Goal: Task Accomplishment & Management: Manage account settings

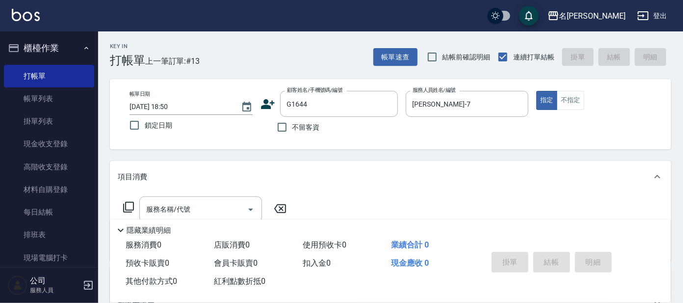
click at [125, 201] on icon at bounding box center [129, 207] width 12 height 12
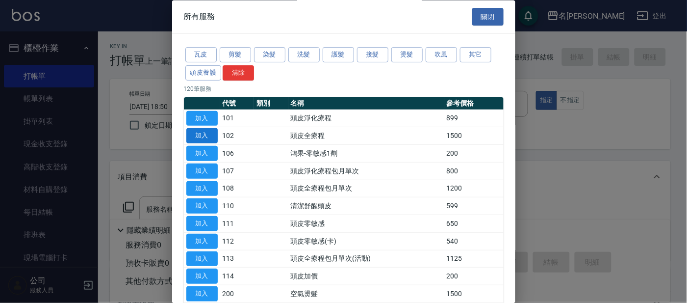
click at [208, 135] on button "加入" at bounding box center [201, 136] width 31 height 15
type input "頭皮全療程(102)"
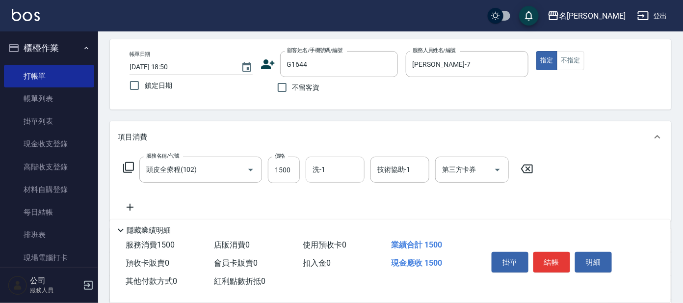
scroll to position [61, 0]
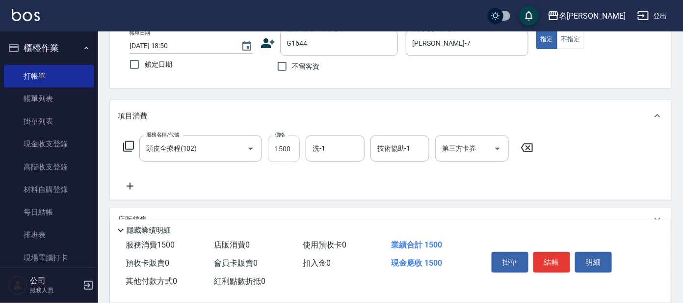
click at [283, 149] on input "1500" at bounding box center [284, 148] width 32 height 26
type input "1299"
click at [328, 159] on div "洗-1" at bounding box center [335, 148] width 59 height 26
click at [389, 190] on div "服務名稱/代號 頭皮全療程(102) 服務名稱/代號 價格 1299 價格 洗-1 洗-1 技術協助-1 技術協助-1 第三方卡券 第三方卡券" at bounding box center [328, 163] width 421 height 56
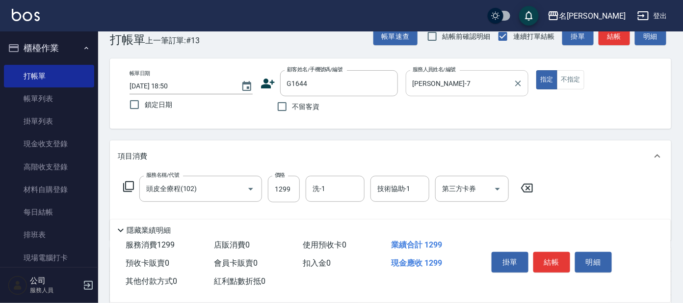
scroll to position [0, 0]
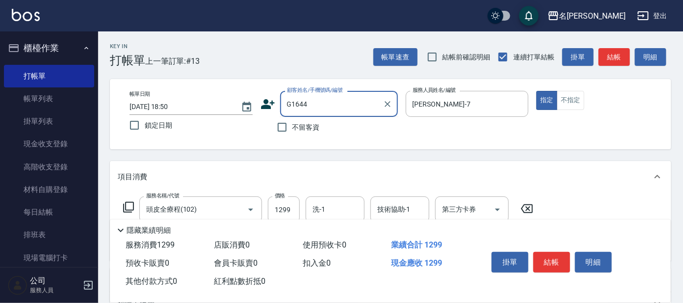
click at [369, 110] on input "G1644" at bounding box center [332, 103] width 94 height 17
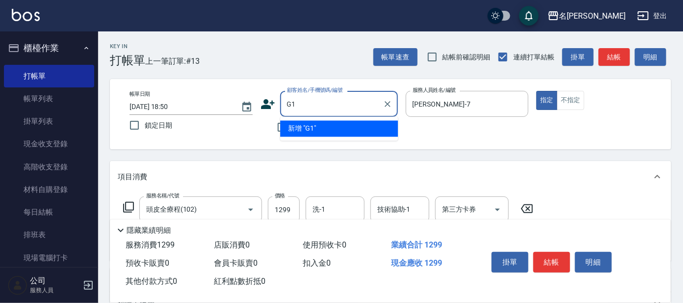
type input "G"
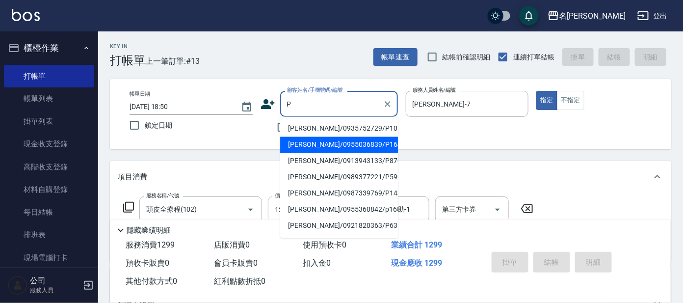
click at [353, 141] on li "[PERSON_NAME]/0955036839/P1644" at bounding box center [339, 145] width 118 height 16
type input "[PERSON_NAME]/0955036839/P1644"
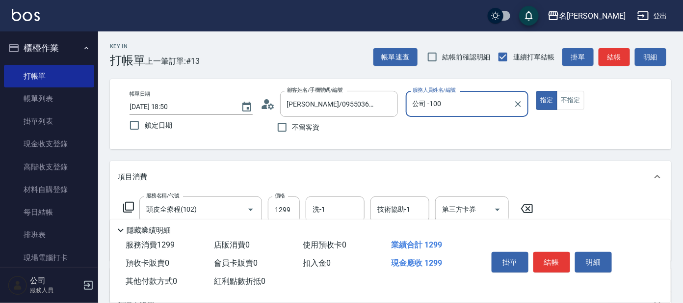
click at [523, 132] on div "帳單日期 2025/10/08 18:50 鎖定日期 顧客姓名/手機號碼/編號 劉郁伶/0955036839/P1644 顧客姓名/手機號碼/編號 不留客資 …" at bounding box center [391, 114] width 538 height 47
click at [468, 111] on input "公司 -100" at bounding box center [460, 103] width 100 height 17
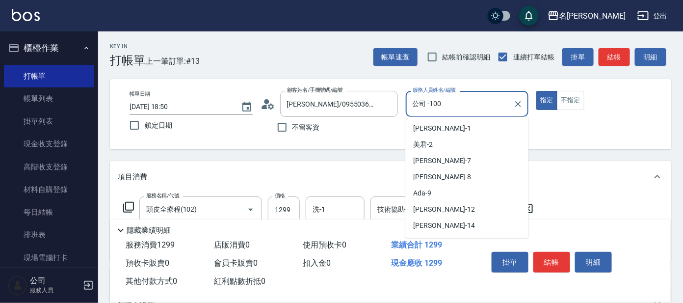
scroll to position [77, 0]
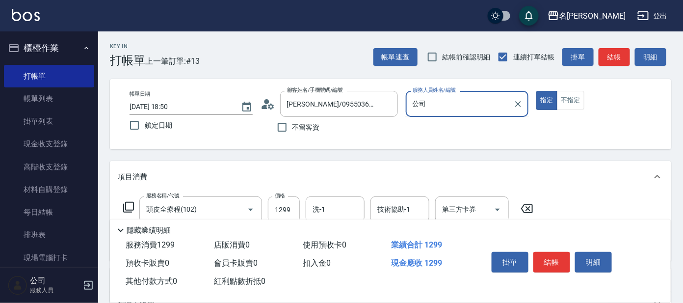
type input "公"
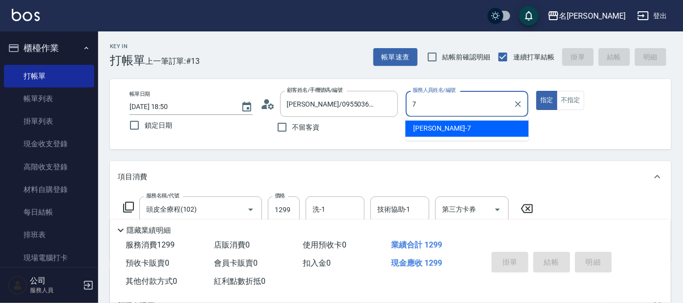
type input "小鳳-7"
type button "true"
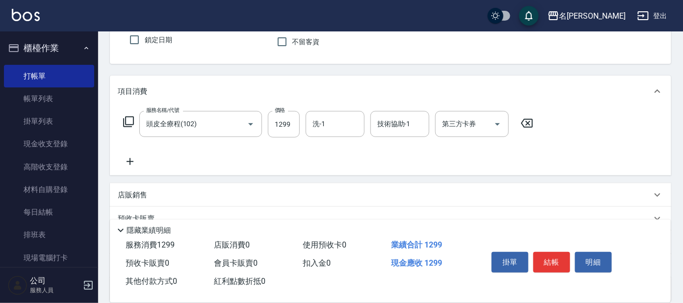
scroll to position [122, 0]
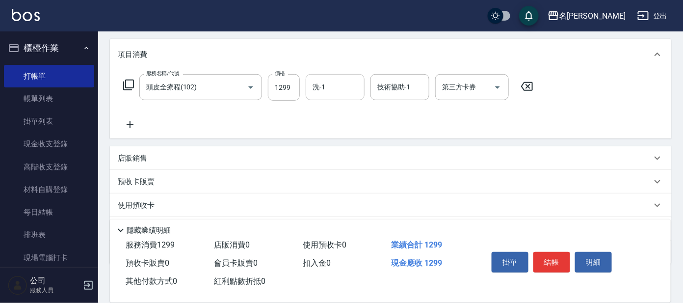
click at [332, 86] on input "洗-1" at bounding box center [335, 87] width 50 height 17
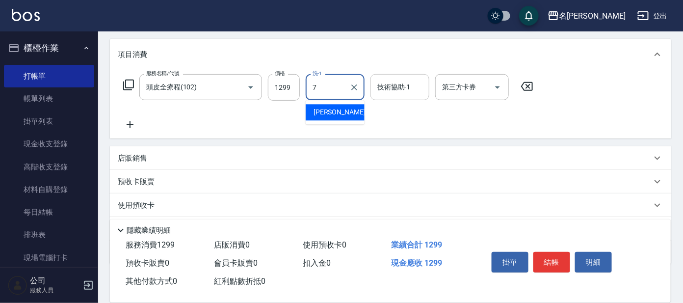
type input "小鳳-7"
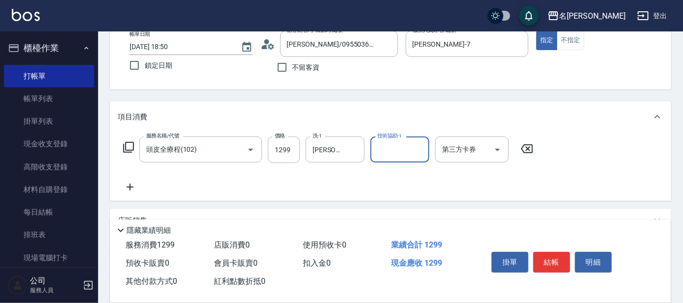
scroll to position [52, 0]
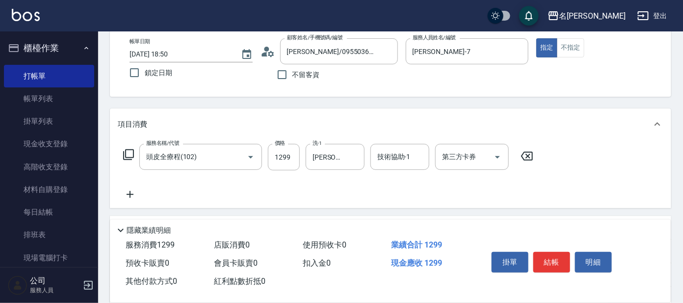
click at [623, 101] on div "Key In 打帳單 上一筆訂單:#13 帳單速查 結帳前確認明細 連續打單結帳 掛單 結帳 明細 帳單日期 2025/10/08 18:50 鎖定日期 顧客…" at bounding box center [390, 202] width 585 height 447
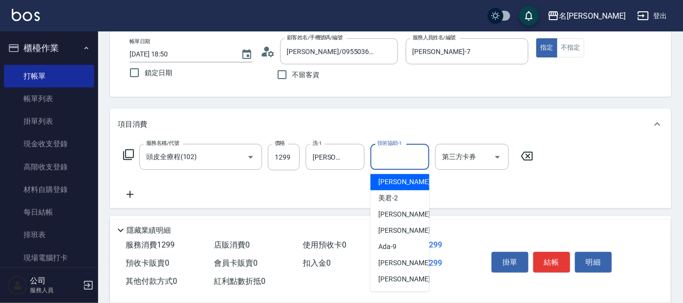
click at [407, 163] on input "技術協助-1" at bounding box center [400, 156] width 50 height 17
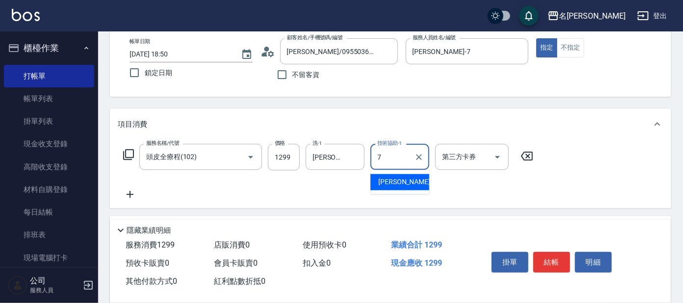
type input "小鳳-7"
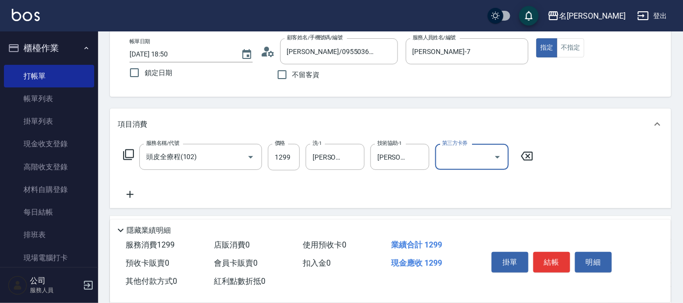
click at [605, 159] on div "服務名稱/代號 頭皮全療程(102) 服務名稱/代號 價格 1299 價格 洗-1 小鳳-7 洗-1 技術協助-1 小鳳-7 技術協助-1 第三方卡券 第三方…" at bounding box center [390, 174] width 561 height 68
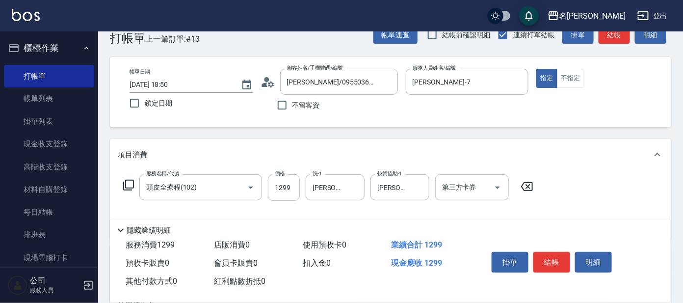
scroll to position [0, 0]
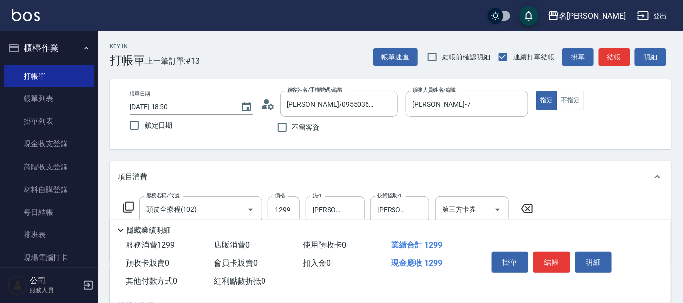
drag, startPoint x: 408, startPoint y: 193, endPoint x: 416, endPoint y: 201, distance: 11.1
click at [408, 194] on div "服務名稱/代號 頭皮全療程(102) 服務名稱/代號 價格 1299 價格 洗-1 小鳳-7 洗-1 技術協助-1 小鳳-7 技術協助-1 第三方卡券 第三方…" at bounding box center [390, 226] width 561 height 68
click at [417, 210] on icon "Clear" at bounding box center [419, 210] width 6 height 6
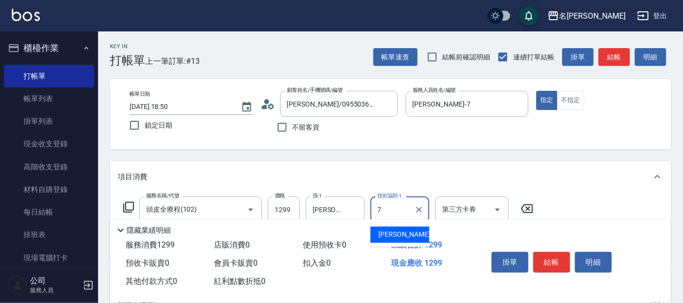
type input "小鳳-7"
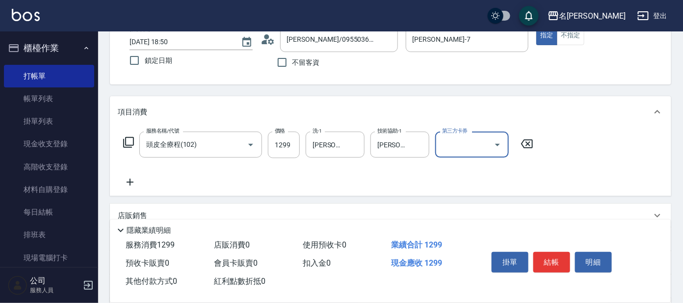
scroll to position [52, 0]
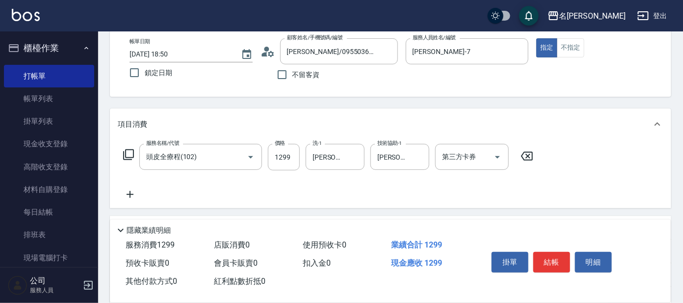
click at [568, 149] on div "服務名稱/代號 頭皮全療程(102) 服務名稱/代號 價格 1299 價格 洗-1 小鳳-7 洗-1 技術協助-1 小鳳-7 技術協助-1 第三方卡券 第三方…" at bounding box center [390, 174] width 561 height 68
click at [557, 262] on button "結帳" at bounding box center [551, 262] width 37 height 21
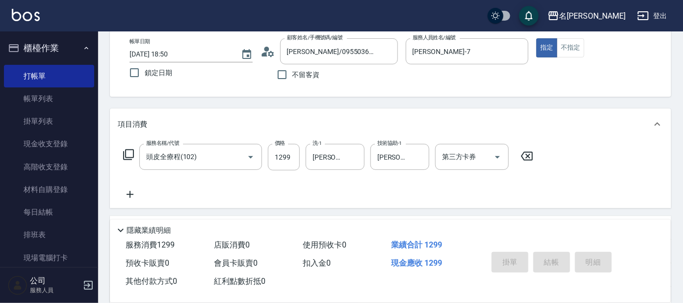
type input "2025/10/08 20:01"
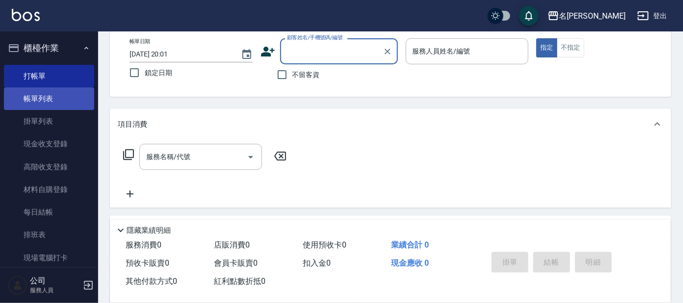
click at [57, 105] on link "帳單列表" at bounding box center [49, 98] width 90 height 23
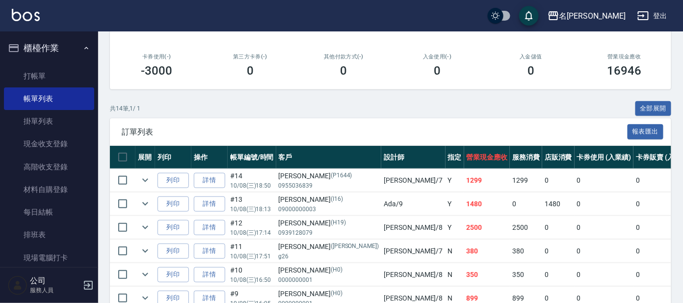
scroll to position [183, 0]
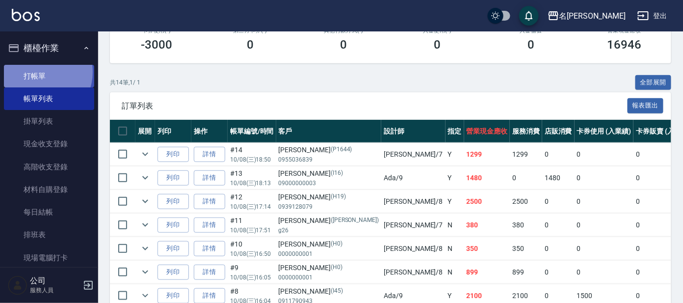
click at [36, 72] on link "打帳單" at bounding box center [49, 76] width 90 height 23
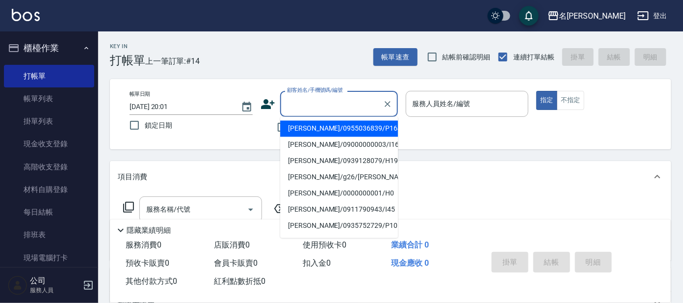
drag, startPoint x: 340, startPoint y: 99, endPoint x: 342, endPoint y: 108, distance: 9.2
click at [341, 100] on input "顧客姓名/手機號碼/編號" at bounding box center [332, 103] width 94 height 17
click at [340, 129] on li "[PERSON_NAME]/0955036839/P1644" at bounding box center [339, 129] width 118 height 16
type input "[PERSON_NAME]/0955036839/P1644"
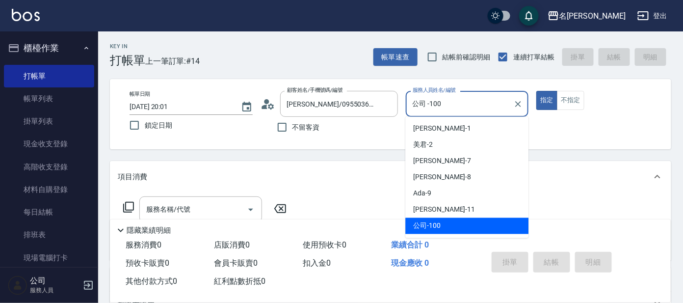
click at [451, 99] on input "公司 -100" at bounding box center [460, 103] width 100 height 17
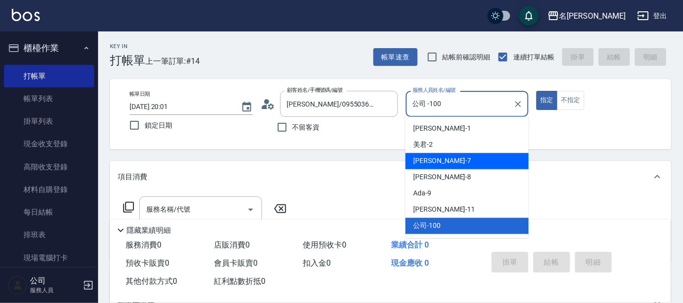
click at [429, 155] on div "小鳳 -7" at bounding box center [466, 161] width 123 height 16
type input "小鳳-7"
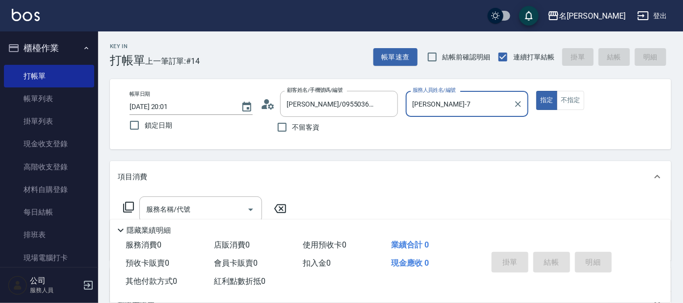
click at [129, 205] on icon at bounding box center [129, 207] width 12 height 12
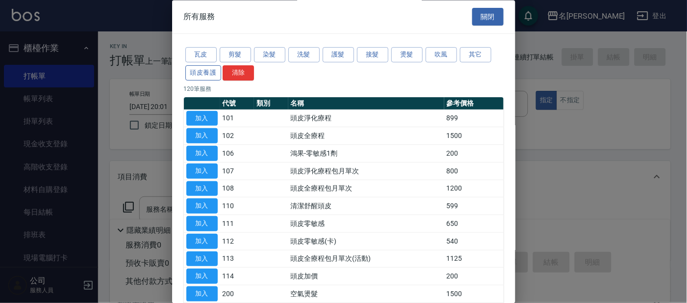
click at [212, 70] on button "頭皮養護" at bounding box center [203, 72] width 36 height 15
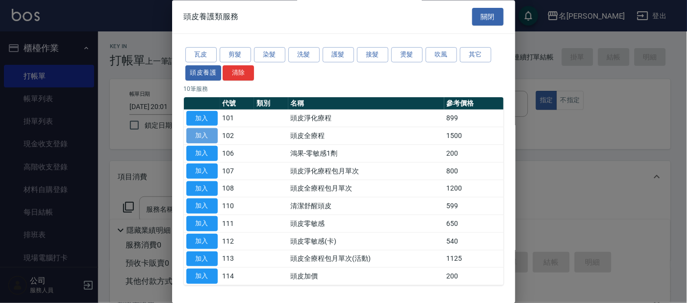
click at [205, 135] on button "加入" at bounding box center [201, 136] width 31 height 15
type input "頭皮全療程(102)"
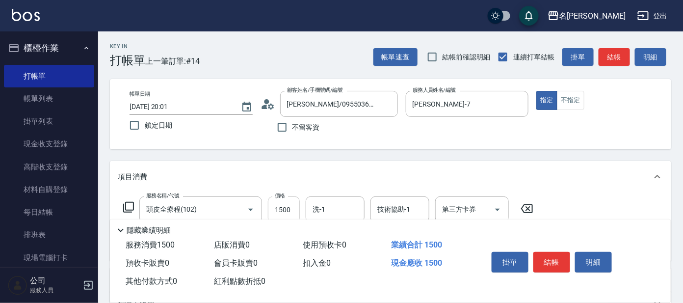
click at [294, 204] on input "1500" at bounding box center [284, 209] width 32 height 26
type input "1299"
click at [550, 263] on button "結帳" at bounding box center [551, 262] width 37 height 21
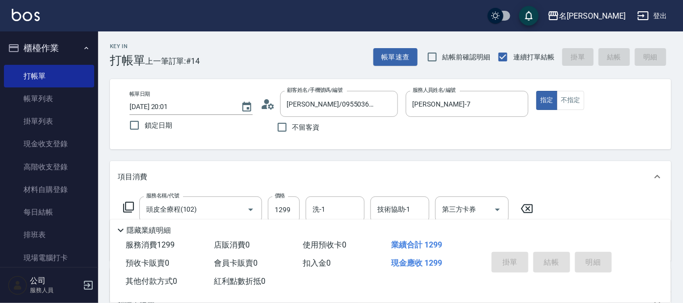
type input "2025/10/08 20:02"
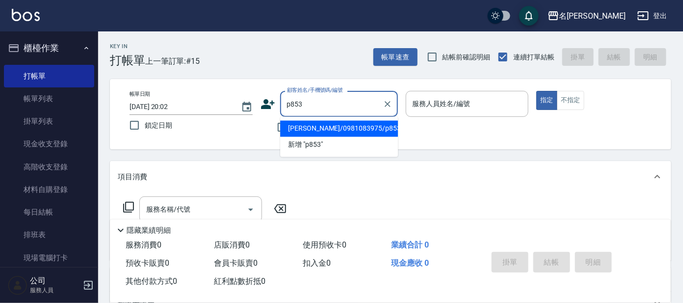
click at [314, 129] on li "[PERSON_NAME]/0981083975/p853" at bounding box center [339, 129] width 118 height 16
type input "[PERSON_NAME]/0981083975/p853"
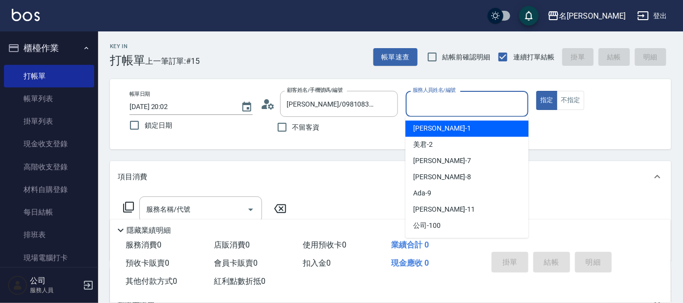
click at [458, 95] on input "服務人員姓名/編號" at bounding box center [467, 103] width 114 height 17
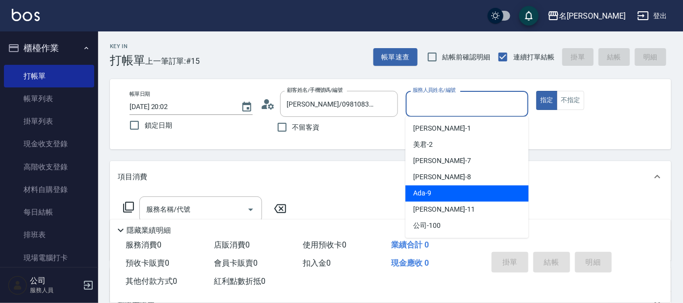
click at [432, 190] on div "Ada -9" at bounding box center [466, 193] width 123 height 16
type input "Ada-9"
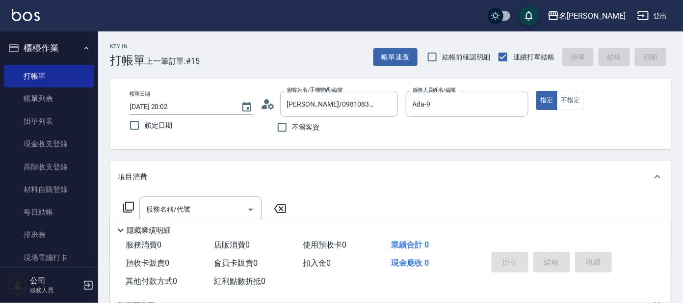
click at [131, 207] on icon at bounding box center [129, 207] width 12 height 12
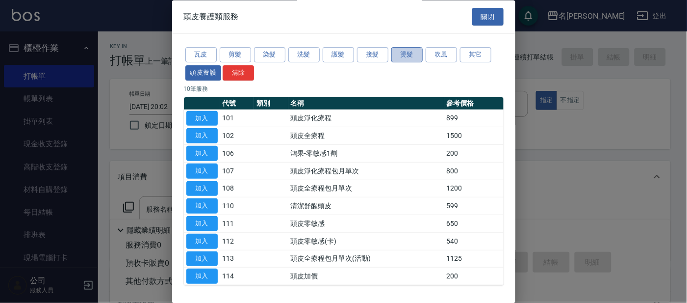
drag, startPoint x: 409, startPoint y: 57, endPoint x: 402, endPoint y: 57, distance: 6.9
click at [406, 57] on button "燙髮" at bounding box center [407, 55] width 31 height 15
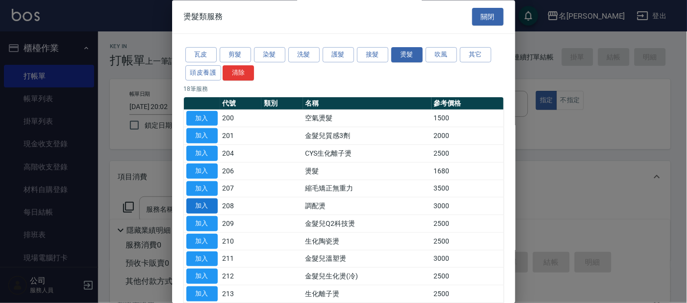
click at [214, 203] on button "加入" at bounding box center [201, 206] width 31 height 15
type input "調配燙(208)"
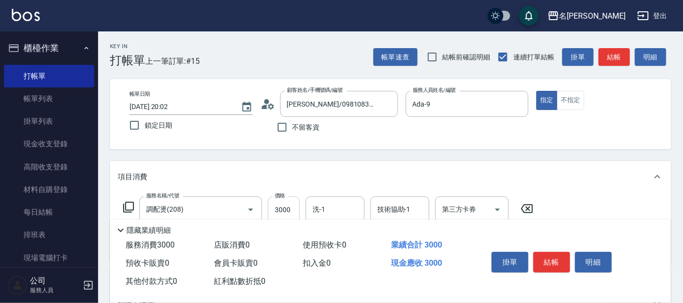
click at [289, 209] on input "3000" at bounding box center [284, 209] width 32 height 26
type input "4000"
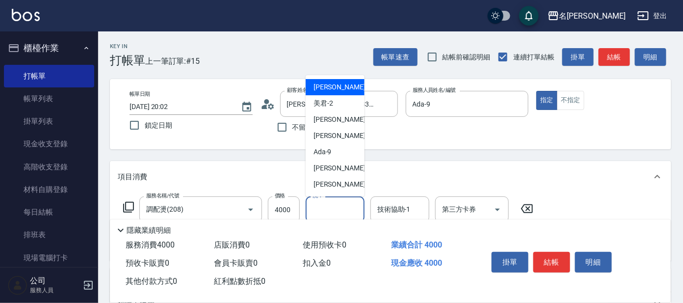
click at [331, 209] on input "洗-1" at bounding box center [335, 209] width 50 height 17
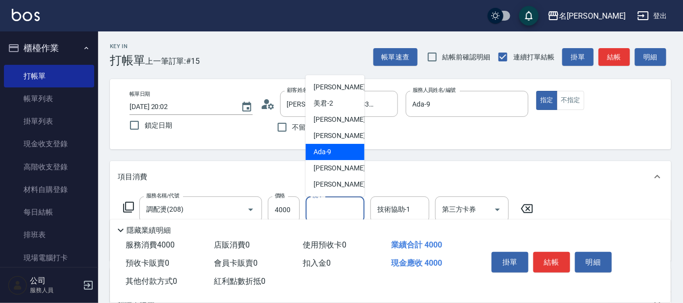
click at [341, 154] on div "Ada -9" at bounding box center [335, 152] width 59 height 16
type input "Ada-9"
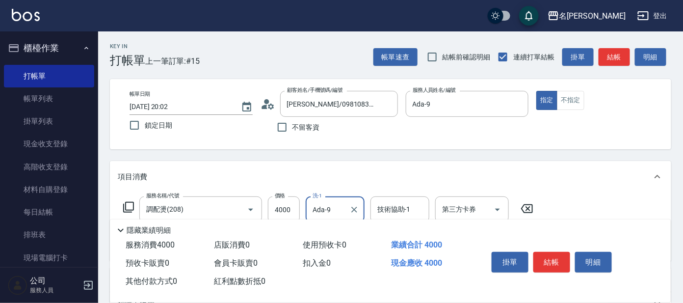
click at [389, 203] on div "技術協助-1 技術協助-1" at bounding box center [399, 209] width 59 height 26
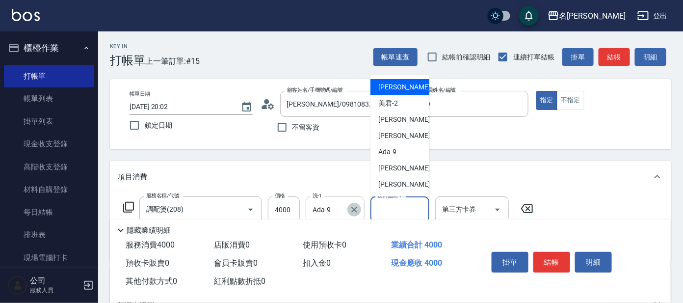
click at [354, 210] on icon "Clear" at bounding box center [354, 210] width 10 height 10
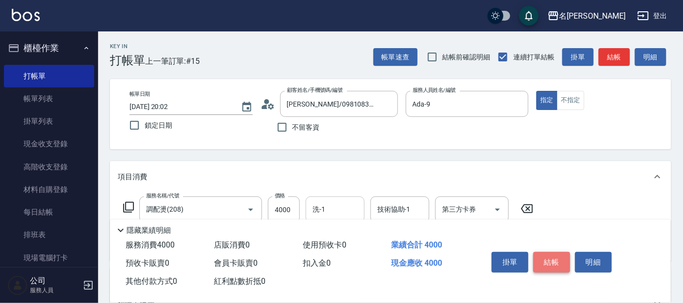
click at [553, 261] on button "結帳" at bounding box center [551, 262] width 37 height 21
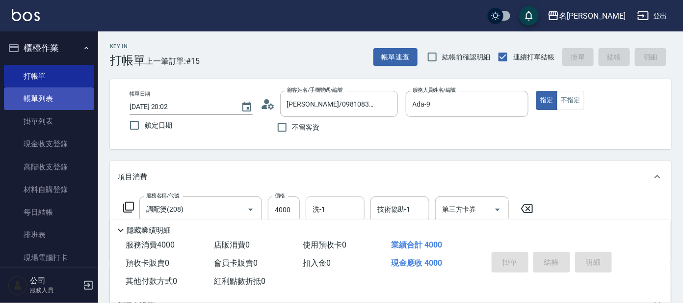
type input "2025/10/08 20:18"
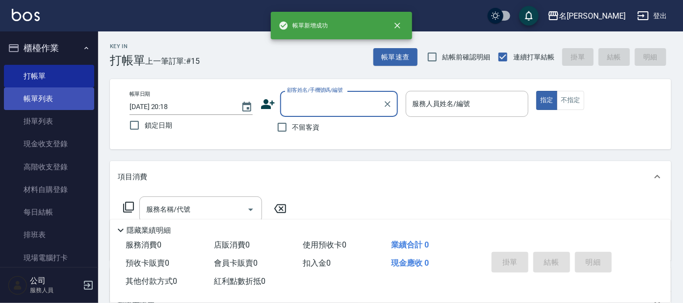
click at [31, 103] on link "帳單列表" at bounding box center [49, 98] width 90 height 23
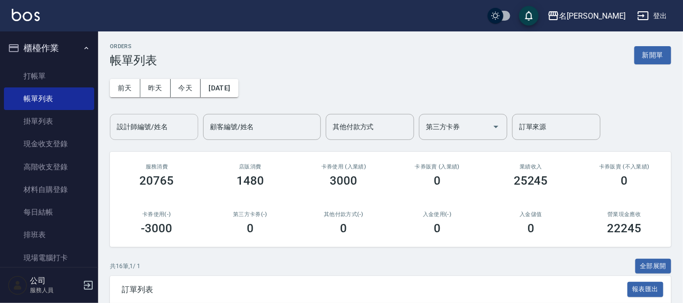
click at [159, 133] on input "設計師編號/姓名" at bounding box center [153, 126] width 79 height 17
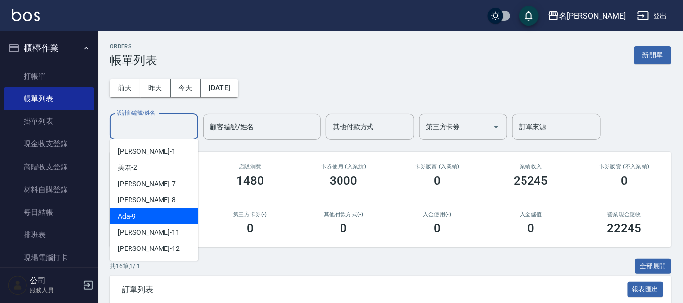
click at [143, 215] on div "Ada -9" at bounding box center [154, 216] width 88 height 16
type input "Ada-9"
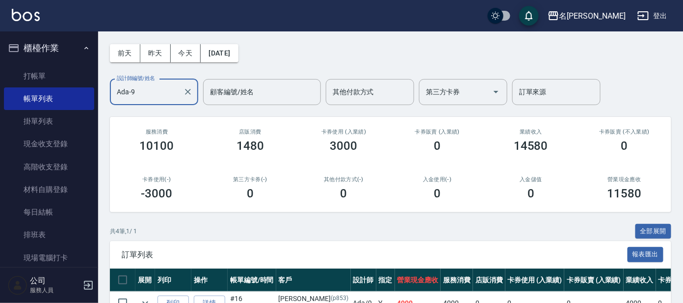
scroll to position [164, 0]
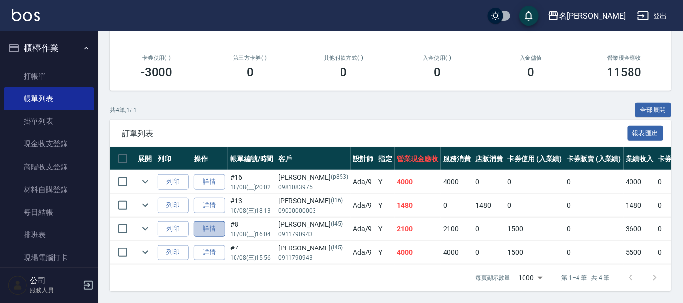
click at [207, 221] on link "詳情" at bounding box center [209, 228] width 31 height 15
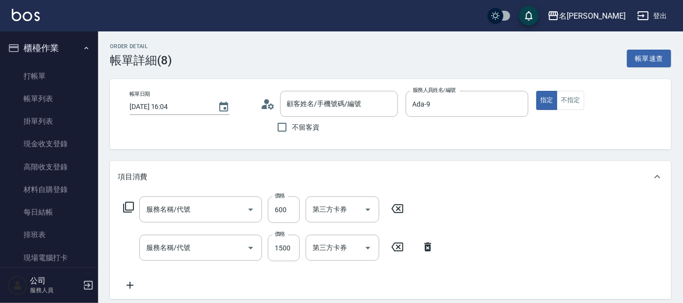
type input "2025/10/08 16:04"
type input "Ada-9"
type input "剪髮 講師級設計師(300)"
type input "頭皮全療程(102)"
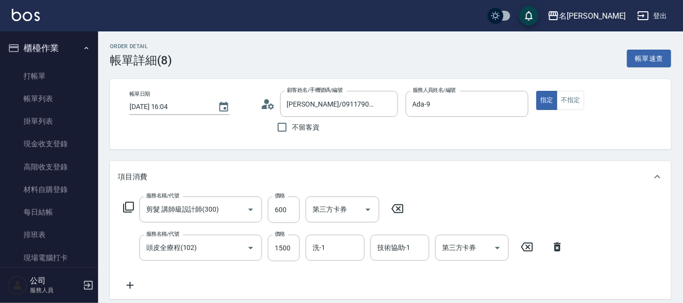
type input "[PERSON_NAME]/0911790943/I45"
type input "結構護髮包套3送1(1/1)"
click at [335, 248] on input "洗-1" at bounding box center [335, 247] width 50 height 17
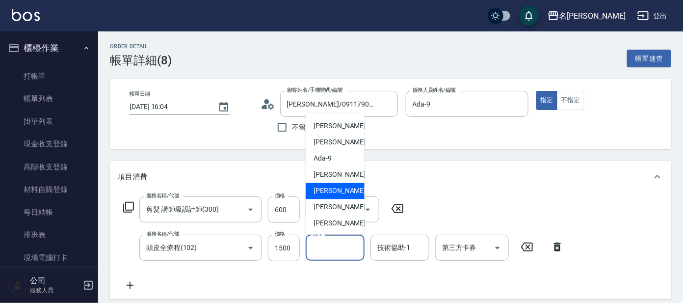
scroll to position [61, 0]
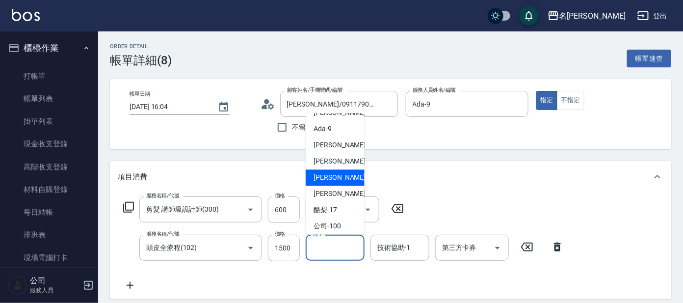
click at [346, 178] on div "楊佳臻 -13" at bounding box center [335, 178] width 59 height 16
type input "楊佳臻-13"
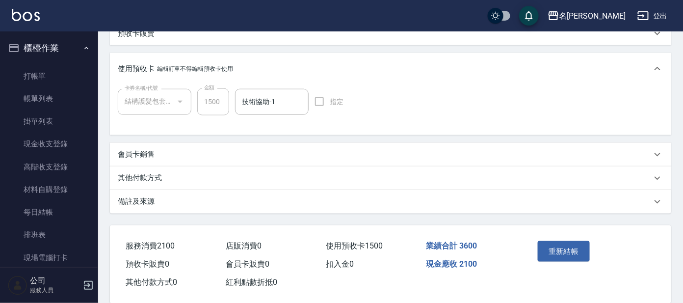
scroll to position [322, 0]
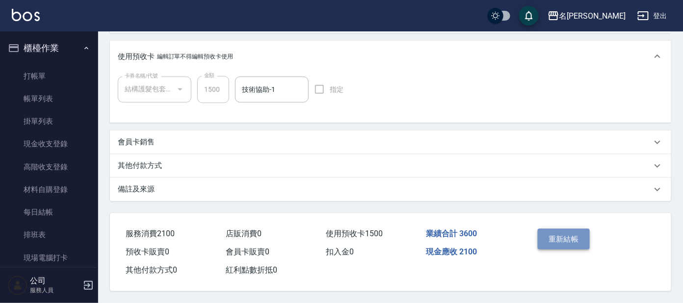
click at [562, 241] on button "重新結帳" at bounding box center [564, 239] width 52 height 21
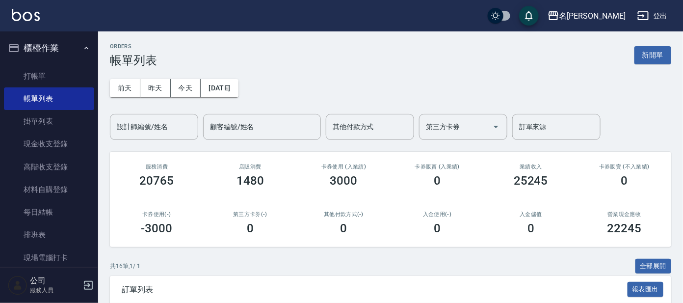
scroll to position [61, 0]
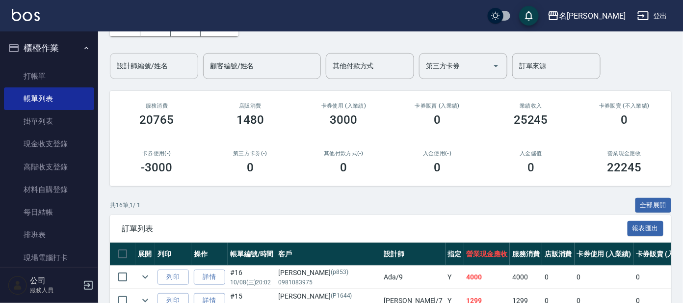
click at [150, 58] on div "設計師編號/姓名 設計師編號/姓名" at bounding box center [154, 66] width 88 height 26
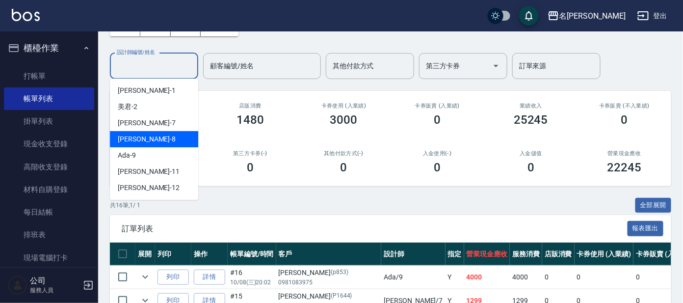
click at [160, 142] on div "亞璇 -8" at bounding box center [154, 139] width 88 height 16
type input "亞璇-8"
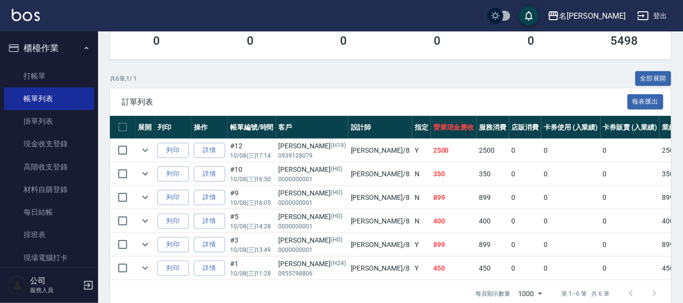
scroll to position [211, 0]
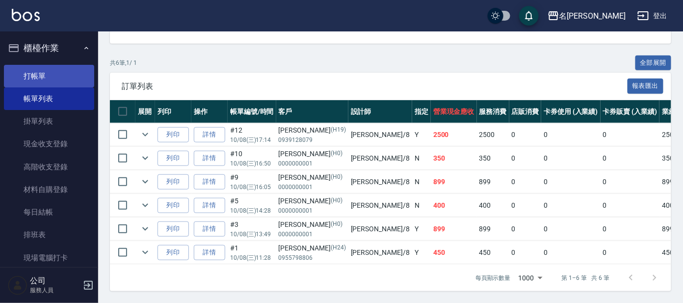
click at [44, 70] on link "打帳單" at bounding box center [49, 76] width 90 height 23
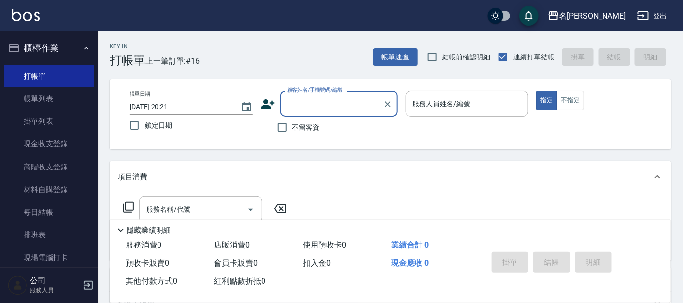
click at [321, 104] on input "顧客姓名/手機號碼/編號" at bounding box center [332, 103] width 94 height 17
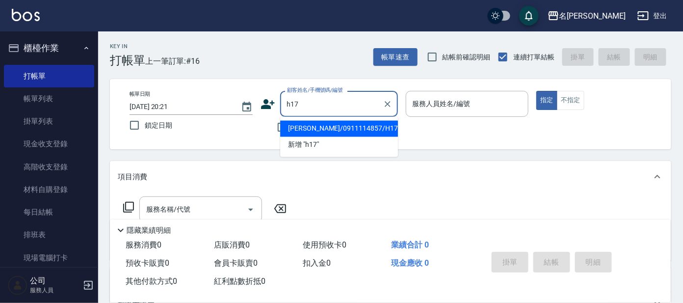
click at [344, 122] on li "[PERSON_NAME]/0911114857/H17" at bounding box center [339, 129] width 118 height 16
type input "[PERSON_NAME]/0911114857/H17"
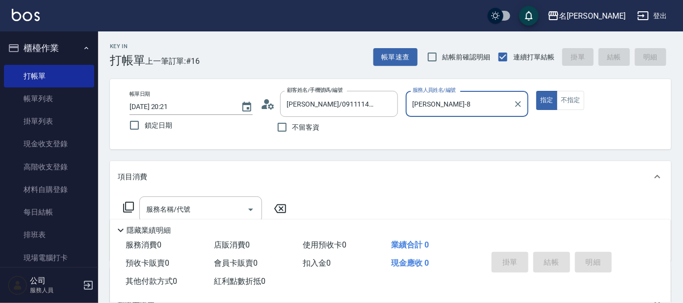
type input "亞璇-8"
click at [438, 105] on input "亞璇-8" at bounding box center [460, 103] width 100 height 17
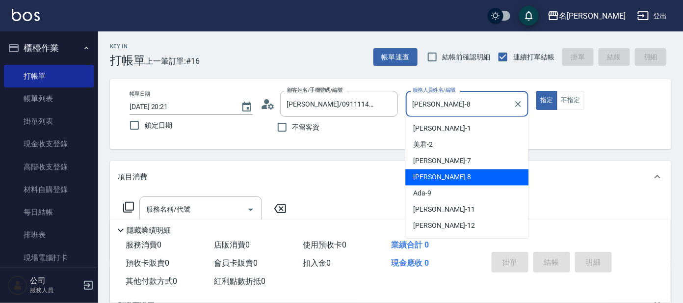
click at [454, 176] on div "亞璇 -8" at bounding box center [466, 177] width 123 height 16
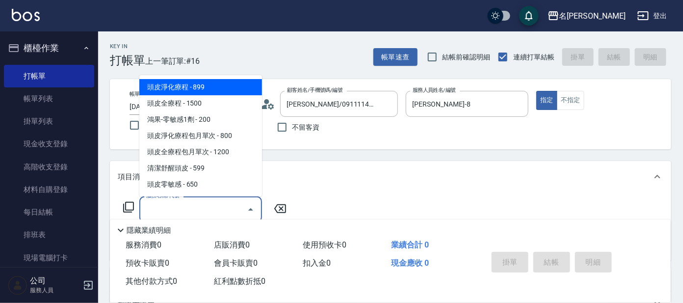
click at [228, 205] on input "服務名稱/代號" at bounding box center [193, 209] width 99 height 17
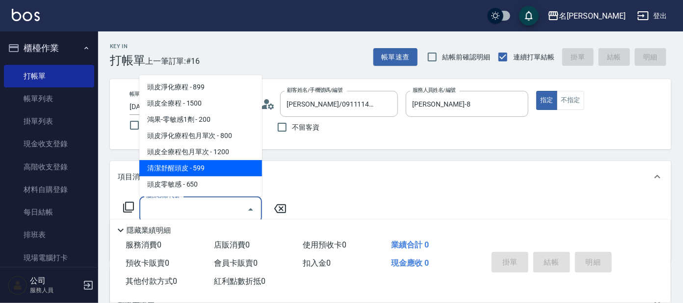
click at [216, 169] on span "清潔舒醒頭皮 - 599" at bounding box center [200, 168] width 123 height 16
type input "清潔舒醒頭皮(110)"
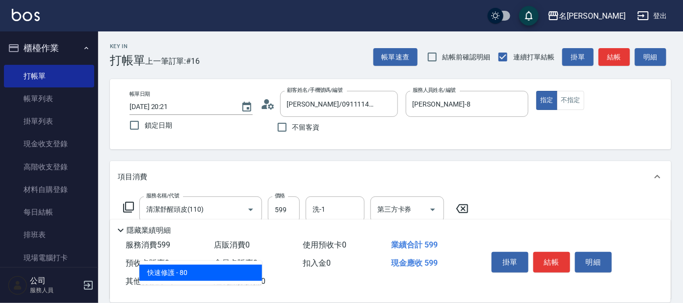
type input "802"
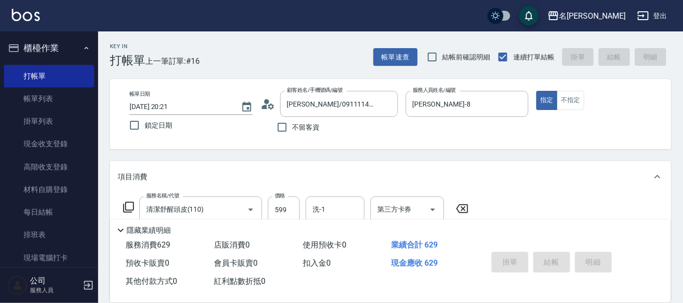
type input "2025/10/08 20:22"
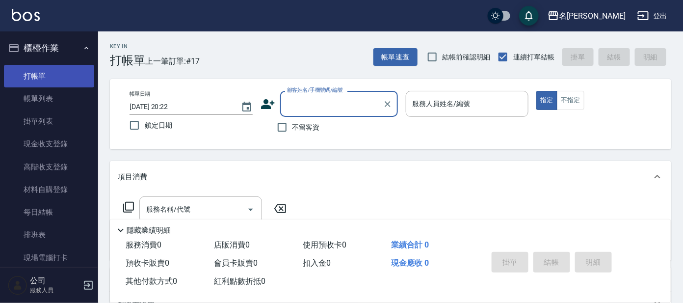
click at [78, 84] on link "打帳單" at bounding box center [49, 76] width 90 height 23
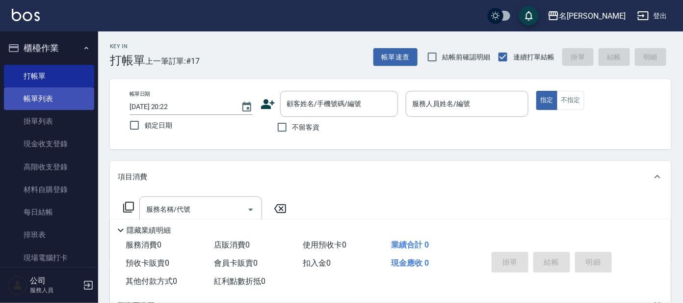
click at [41, 98] on link "帳單列表" at bounding box center [49, 98] width 90 height 23
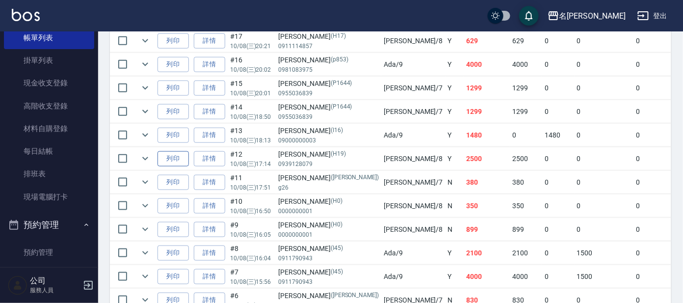
scroll to position [306, 0]
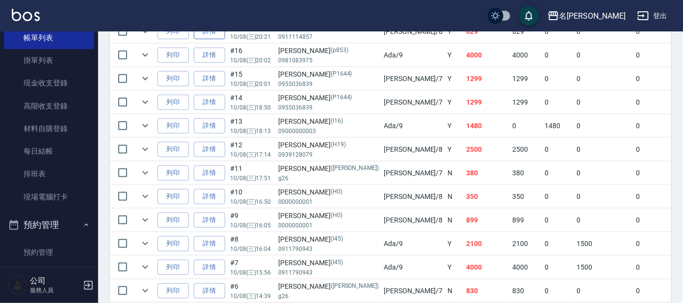
click at [223, 36] on link "詳情" at bounding box center [209, 31] width 31 height 15
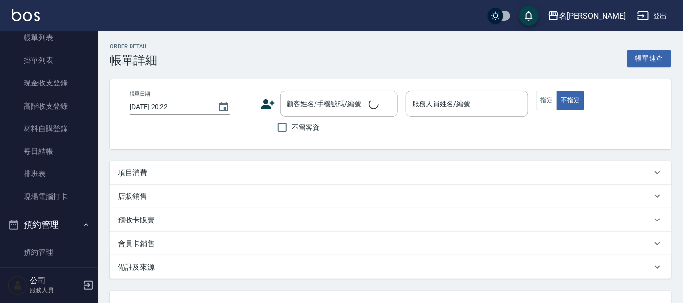
type input "2025/10/08 20:21"
type input "亞璇-8"
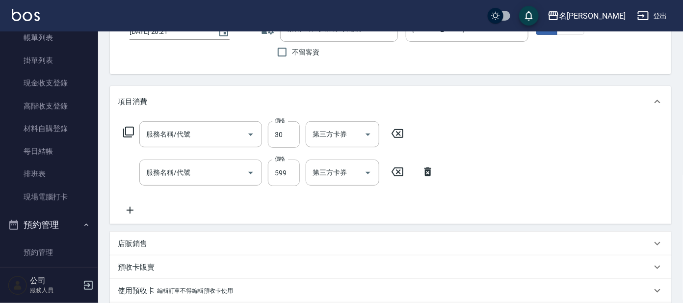
type input "[PERSON_NAME]/0911114857/H17"
type input "潤絲(802)"
type input "清潔舒醒頭皮(110)"
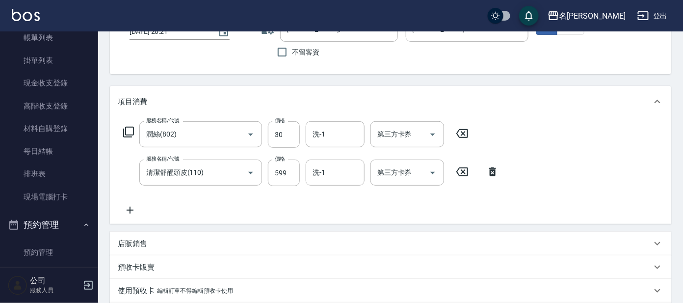
scroll to position [122, 0]
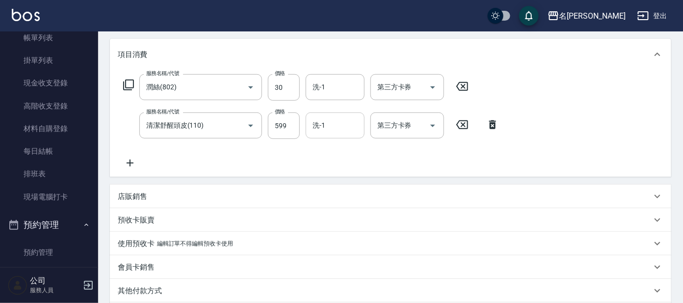
click at [329, 127] on input "洗-1" at bounding box center [335, 125] width 50 height 17
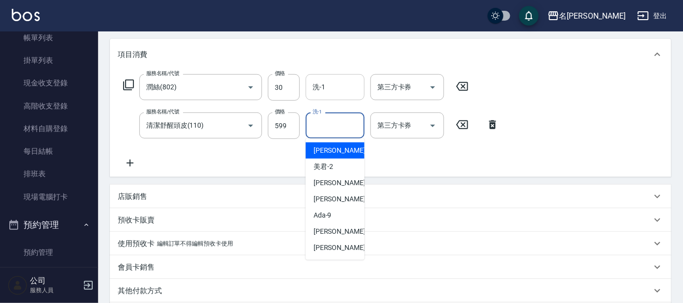
click at [329, 86] on input "洗-1" at bounding box center [335, 87] width 50 height 17
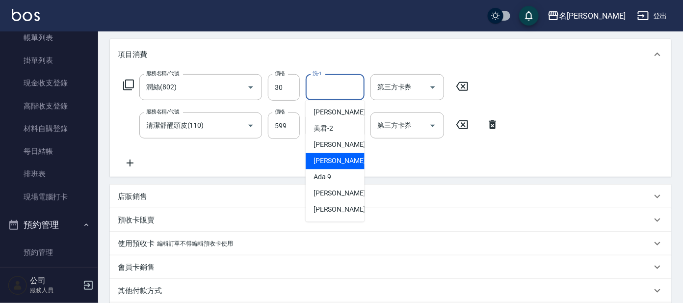
click at [346, 162] on div "亞璇 -8" at bounding box center [335, 161] width 59 height 16
type input "亞璇-8"
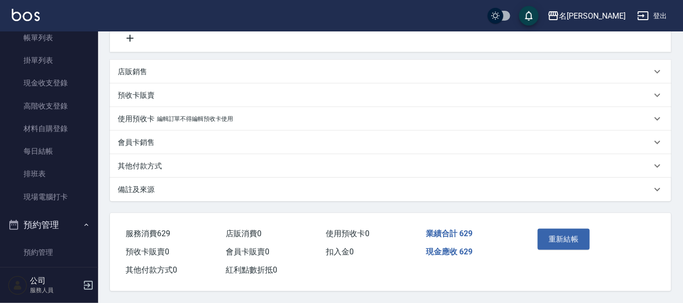
scroll to position [249, 0]
click at [558, 233] on button "重新結帳" at bounding box center [564, 239] width 52 height 21
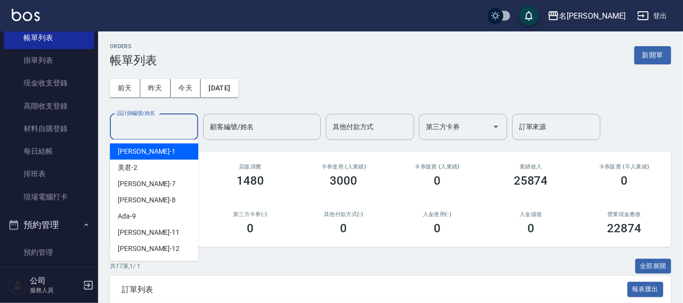
click at [140, 120] on div "設計師編號/姓名 設計師編號/姓名" at bounding box center [154, 127] width 88 height 26
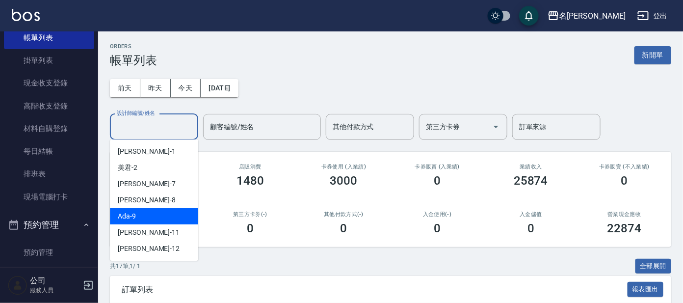
click at [142, 208] on div "Ada -9" at bounding box center [154, 216] width 88 height 16
click at [151, 132] on input "Ada-9" at bounding box center [146, 126] width 65 height 17
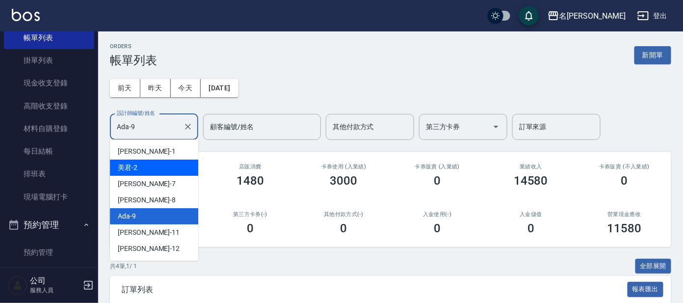
click at [136, 172] on span "美君 -2" at bounding box center [128, 167] width 20 height 10
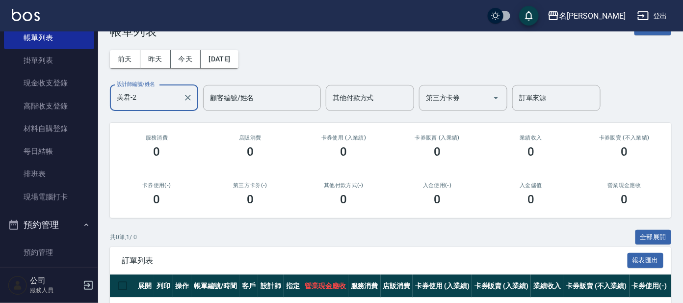
scroll to position [9, 0]
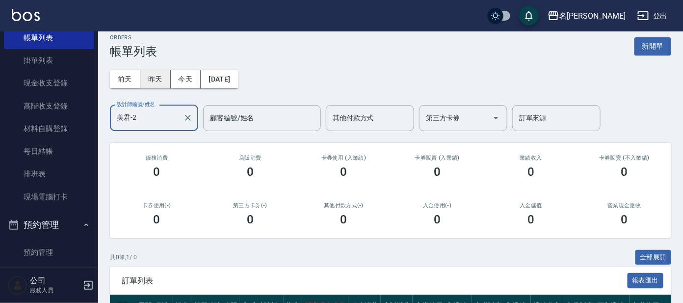
drag, startPoint x: 166, startPoint y: 69, endPoint x: 161, endPoint y: 83, distance: 14.8
click at [163, 72] on button "昨天" at bounding box center [155, 79] width 30 height 18
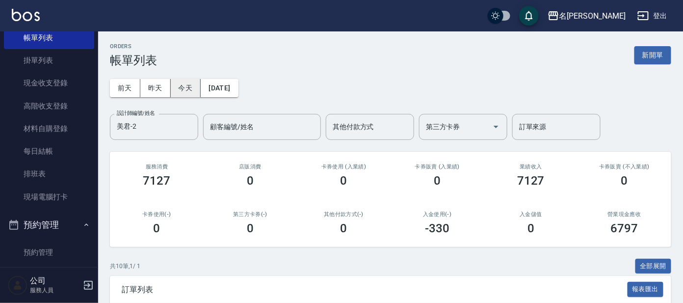
click at [175, 85] on button "今天" at bounding box center [186, 88] width 30 height 18
click at [152, 129] on input "美君-2" at bounding box center [146, 126] width 65 height 17
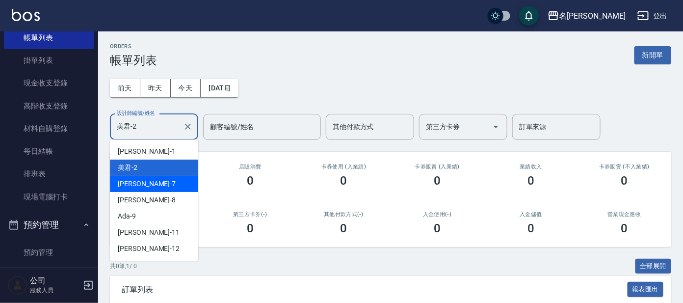
click at [144, 186] on div "小鳳 -7" at bounding box center [154, 184] width 88 height 16
type input "小鳳-7"
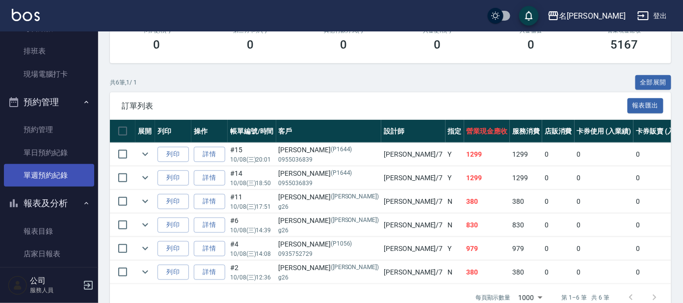
scroll to position [245, 0]
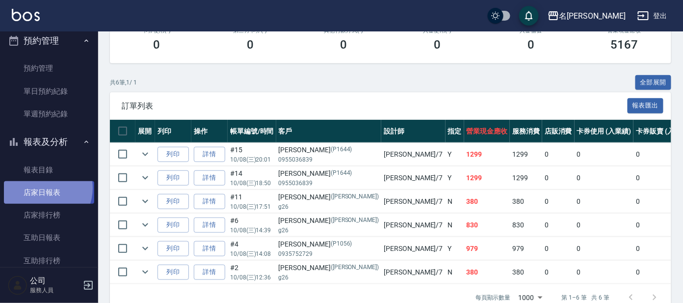
click at [40, 187] on link "店家日報表" at bounding box center [49, 192] width 90 height 23
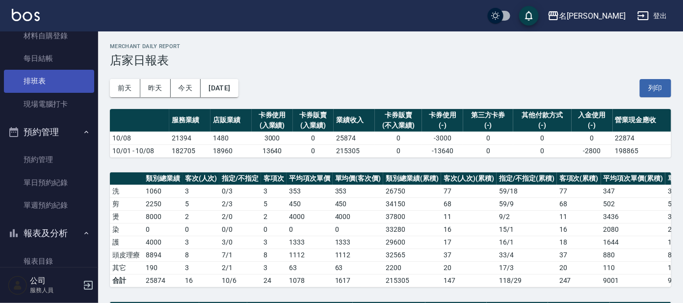
scroll to position [122, 0]
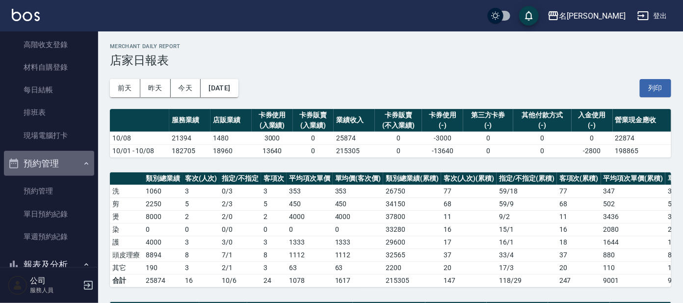
click at [66, 157] on button "預約管理" at bounding box center [49, 164] width 90 height 26
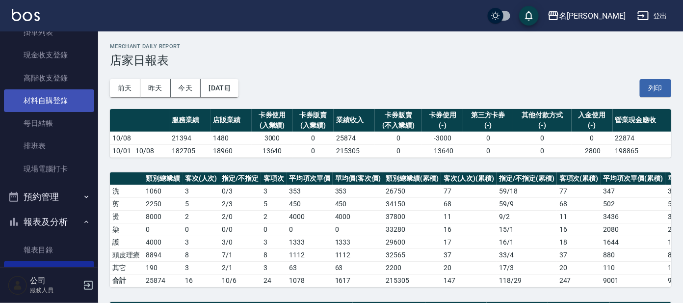
scroll to position [61, 0]
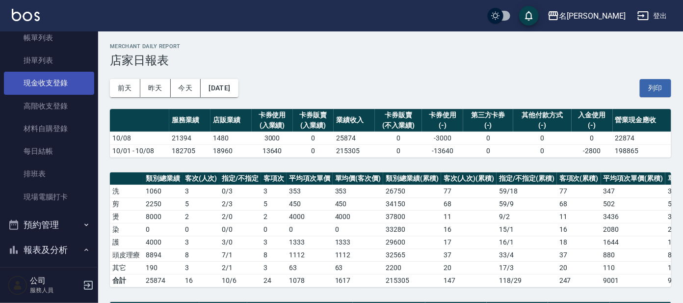
click at [71, 87] on link "現金收支登錄" at bounding box center [49, 83] width 90 height 23
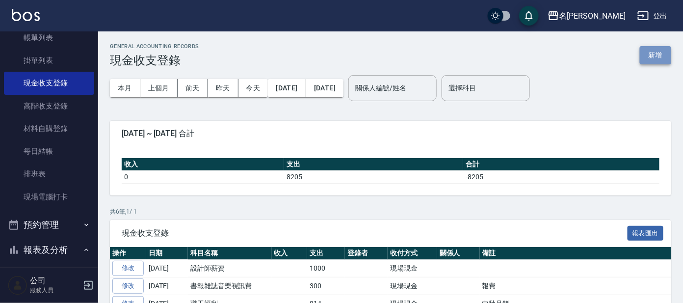
click at [644, 52] on button "新增" at bounding box center [655, 55] width 31 height 18
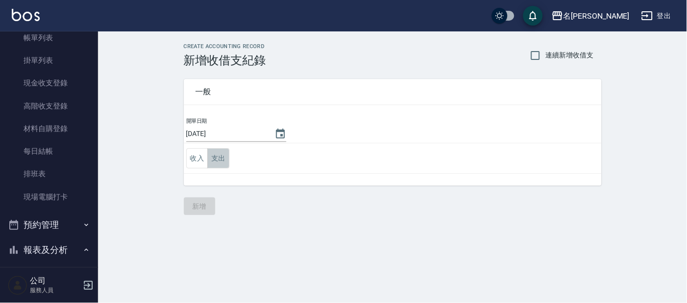
click at [223, 165] on button "支出" at bounding box center [219, 158] width 22 height 20
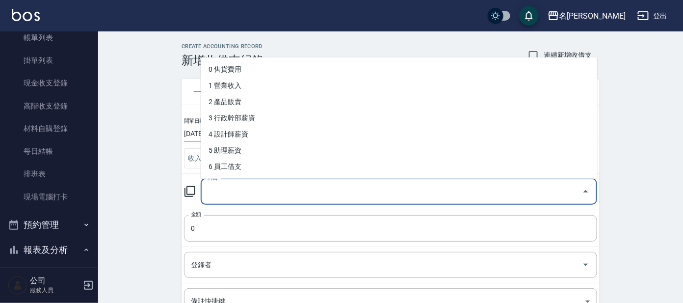
click at [228, 186] on input "科目" at bounding box center [391, 191] width 373 height 17
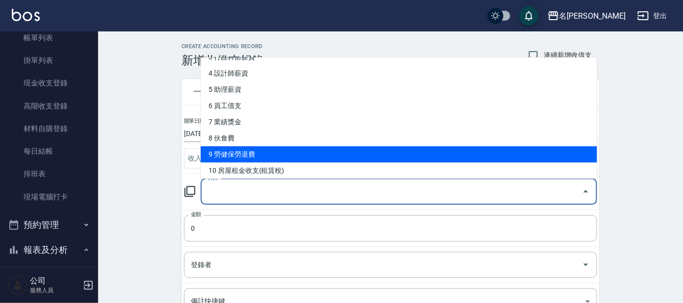
scroll to position [122, 0]
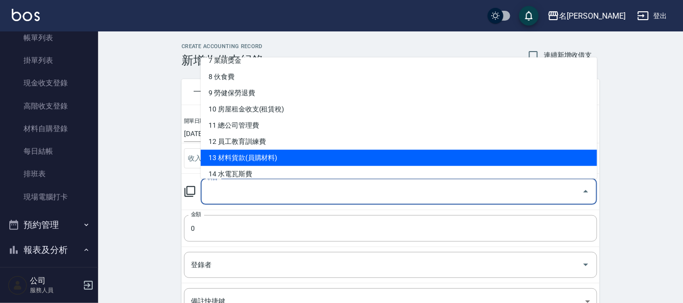
click at [272, 158] on li "13 材料貨款(員購材料)" at bounding box center [399, 158] width 396 height 16
type input "13 材料貨款(員購材料)"
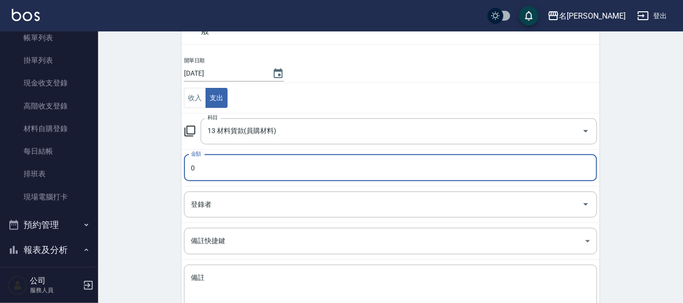
scroll to position [61, 0]
type input "962"
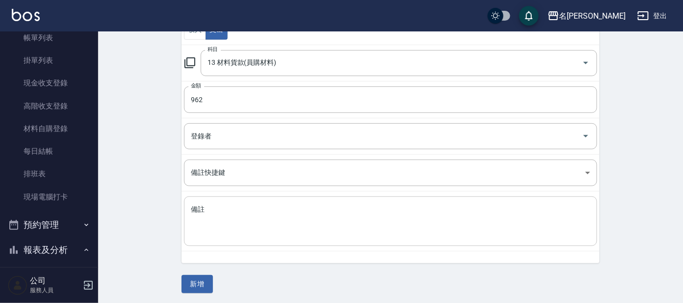
scroll to position [130, 0]
click at [191, 287] on button "新增" at bounding box center [197, 283] width 31 height 18
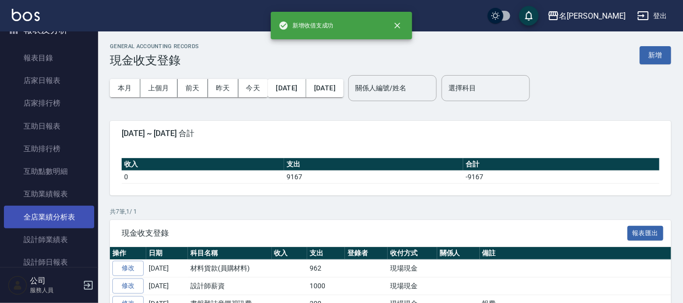
scroll to position [306, 0]
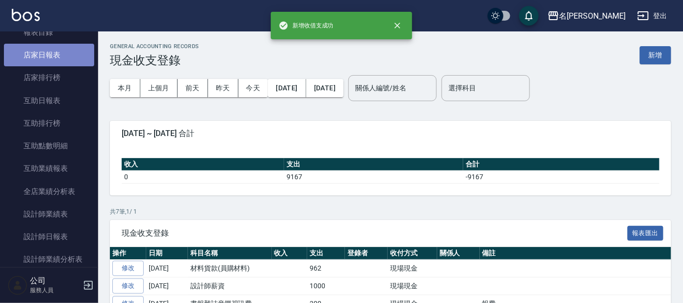
click at [61, 53] on link "店家日報表" at bounding box center [49, 55] width 90 height 23
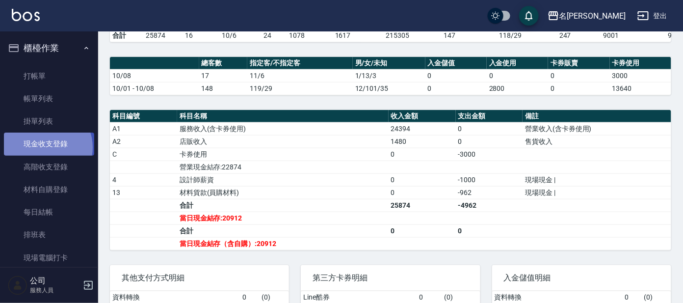
click at [44, 147] on link "現金收支登錄" at bounding box center [49, 143] width 90 height 23
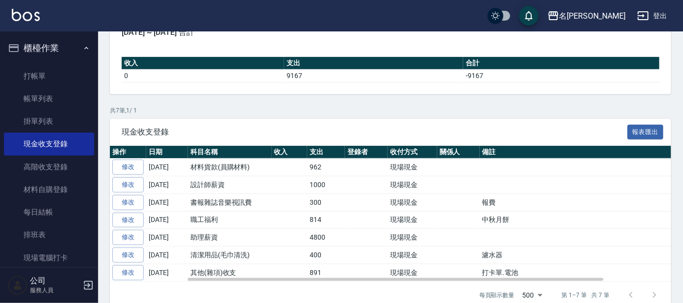
scroll to position [117, 0]
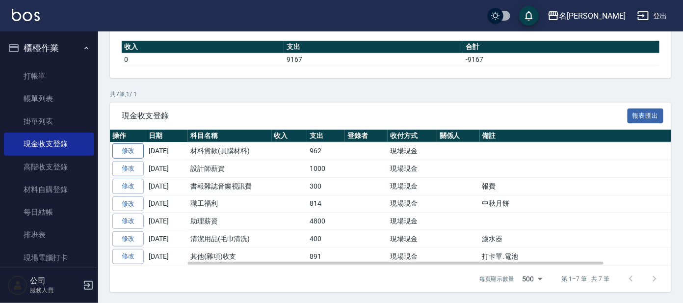
click at [140, 150] on link "修改" at bounding box center [127, 150] width 31 height 15
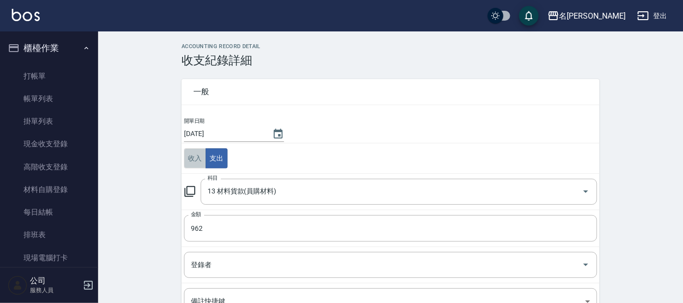
click at [200, 158] on button "收入" at bounding box center [195, 158] width 22 height 20
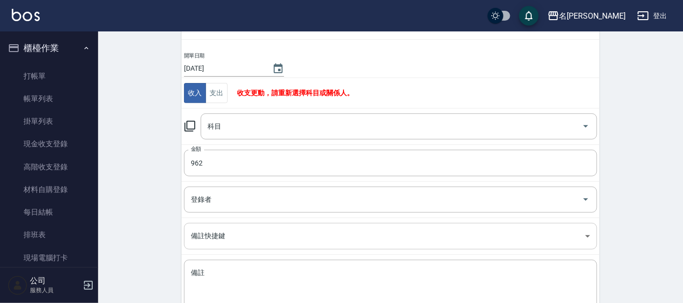
scroll to position [118, 0]
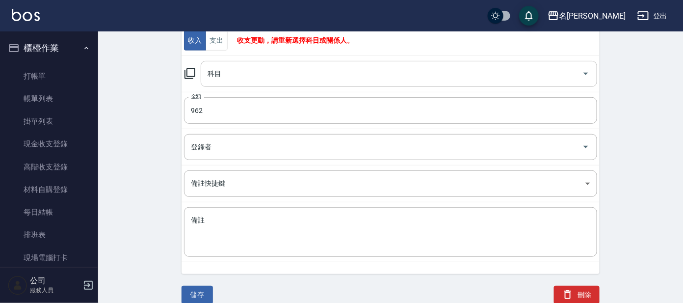
click at [308, 75] on input "科目" at bounding box center [391, 73] width 373 height 17
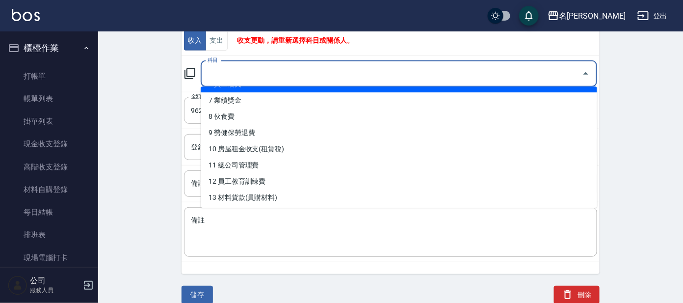
scroll to position [183, 0]
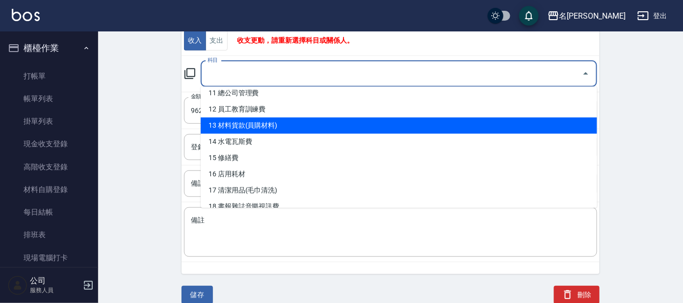
click at [277, 122] on li "13 材料貨款(員購材料)" at bounding box center [399, 125] width 396 height 16
type input "13 材料貨款(員購材料)"
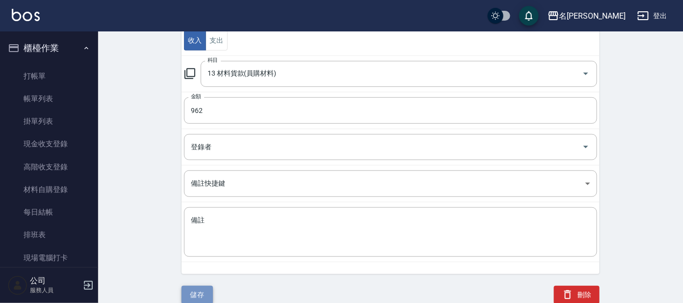
click at [191, 294] on button "儲存" at bounding box center [197, 295] width 31 height 18
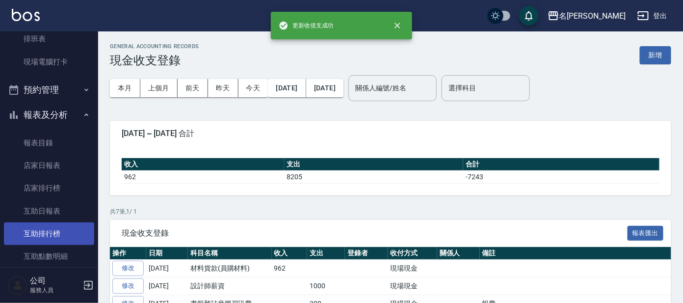
scroll to position [306, 0]
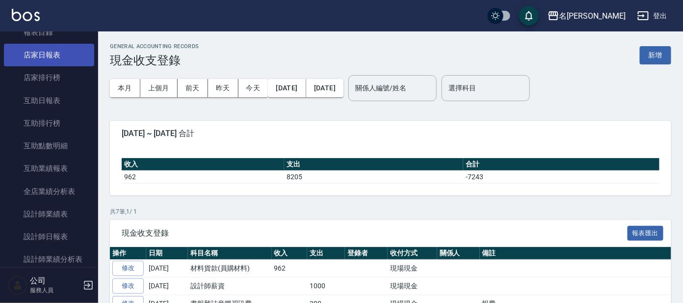
click at [54, 54] on link "店家日報表" at bounding box center [49, 55] width 90 height 23
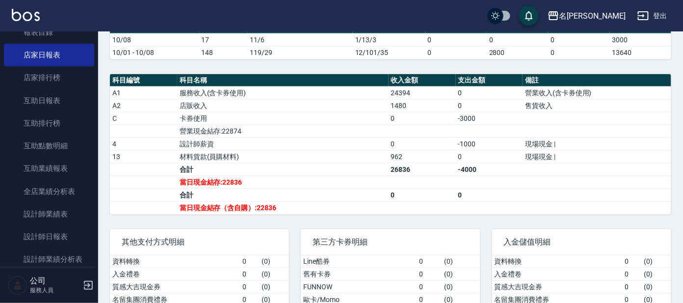
scroll to position [316, 0]
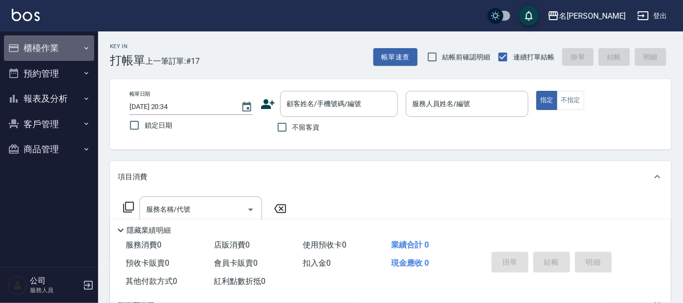
click at [76, 51] on button "櫃檯作業" at bounding box center [49, 48] width 90 height 26
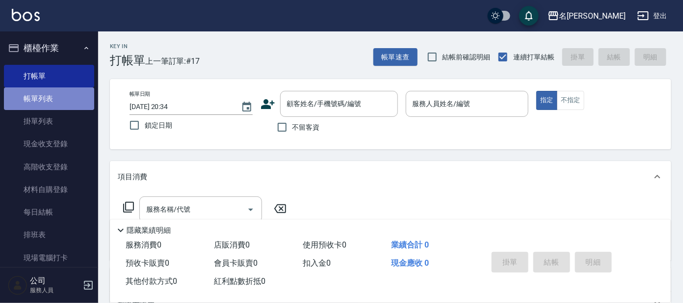
click at [49, 96] on link "帳單列表" at bounding box center [49, 98] width 90 height 23
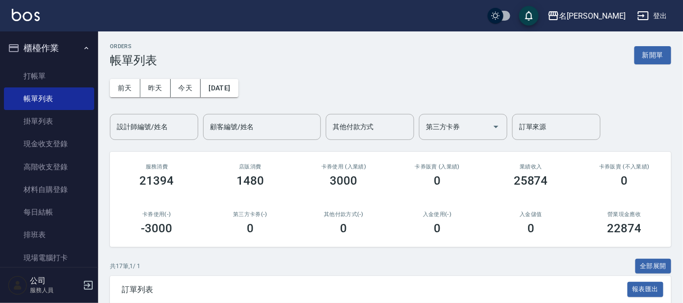
drag, startPoint x: 60, startPoint y: 45, endPoint x: 147, endPoint y: 100, distance: 102.6
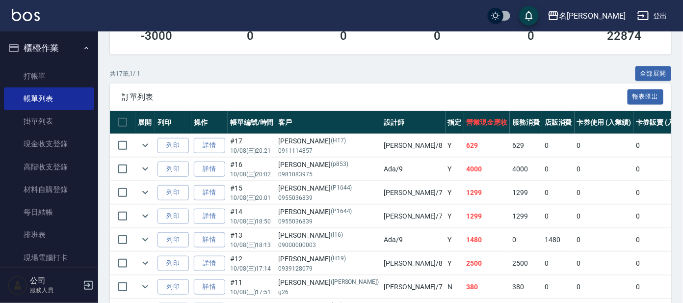
scroll to position [164, 0]
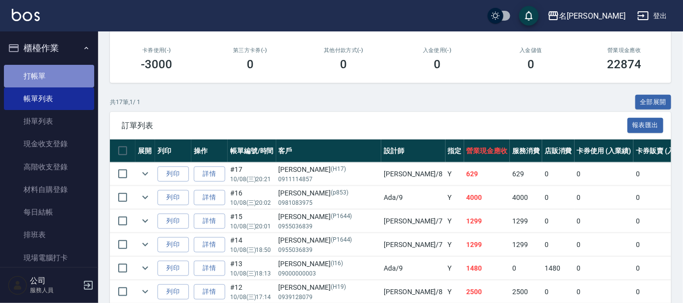
click at [57, 77] on link "打帳單" at bounding box center [49, 76] width 90 height 23
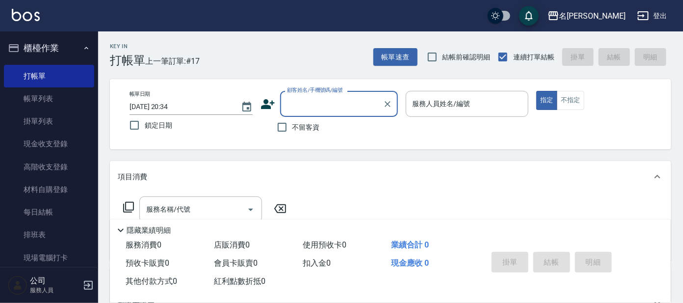
click at [317, 96] on input "顧客姓名/手機號碼/編號" at bounding box center [332, 103] width 94 height 17
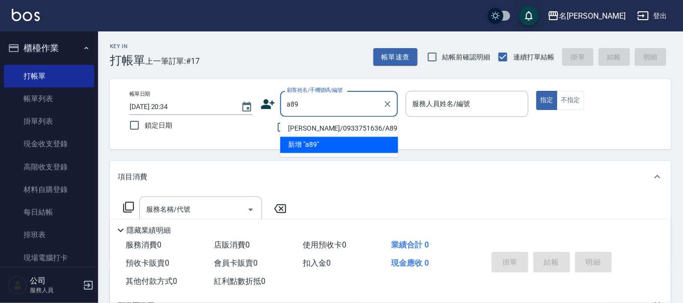
type input "[PERSON_NAME]/0933751636/A89"
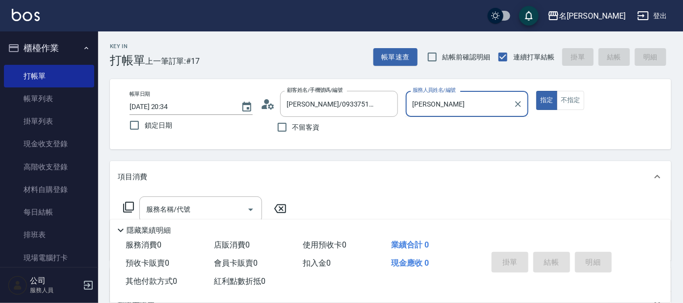
type input "宥"
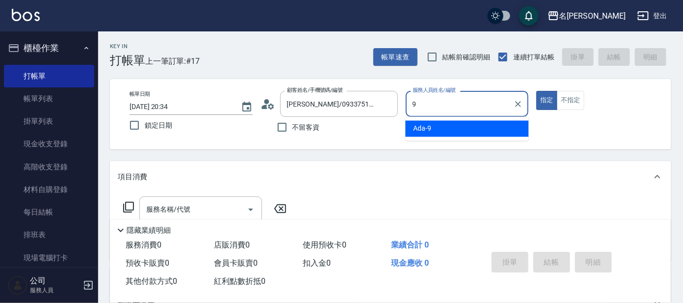
type input "Ada-9"
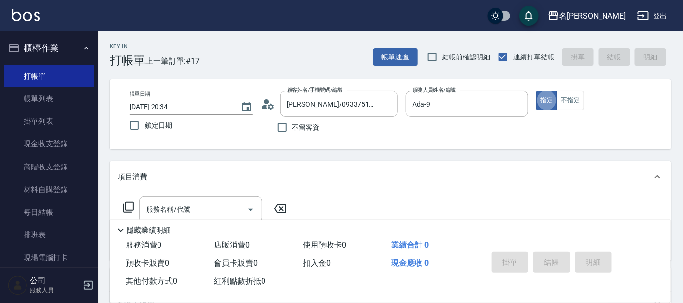
type button "true"
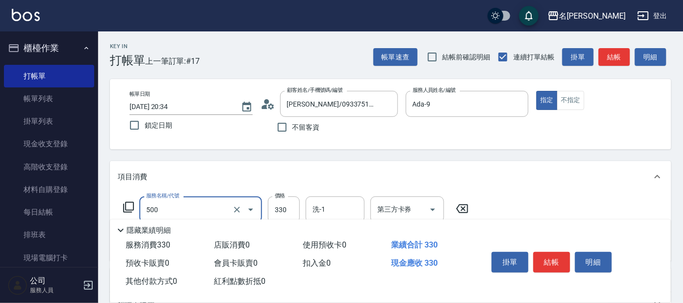
type input "高階洗髮(500)"
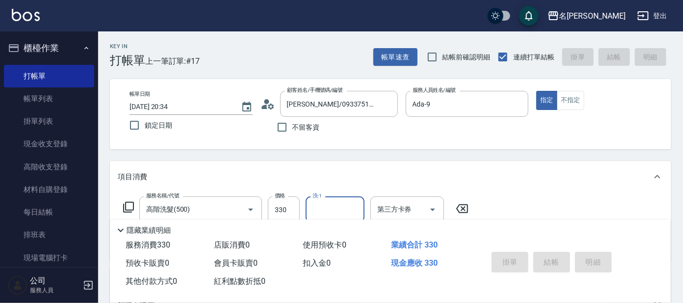
type input "[DATE] 20:35"
